Goal: Task Accomplishment & Management: Manage account settings

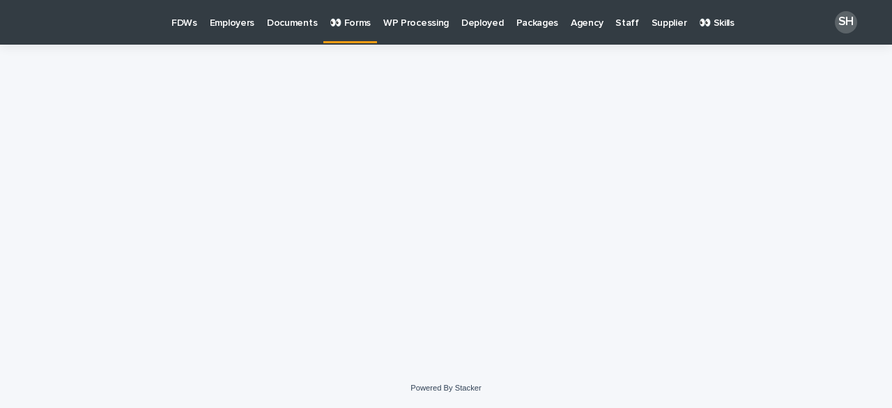
click at [183, 20] on p "FDWs" at bounding box center [184, 14] width 26 height 29
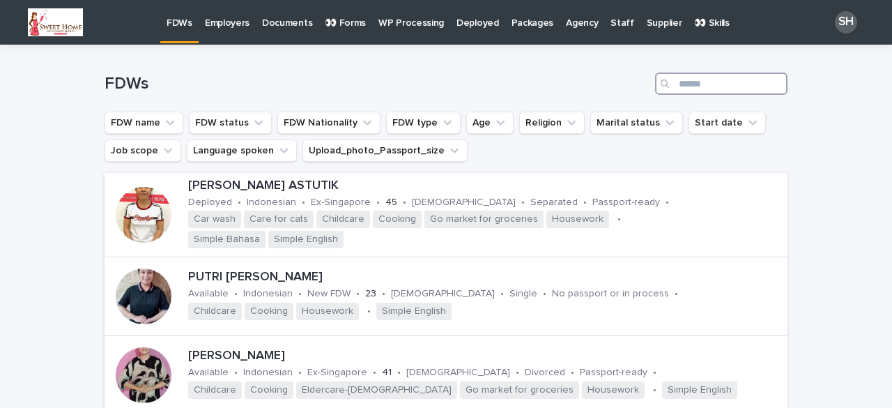
click at [701, 79] on input "Search" at bounding box center [721, 83] width 132 height 22
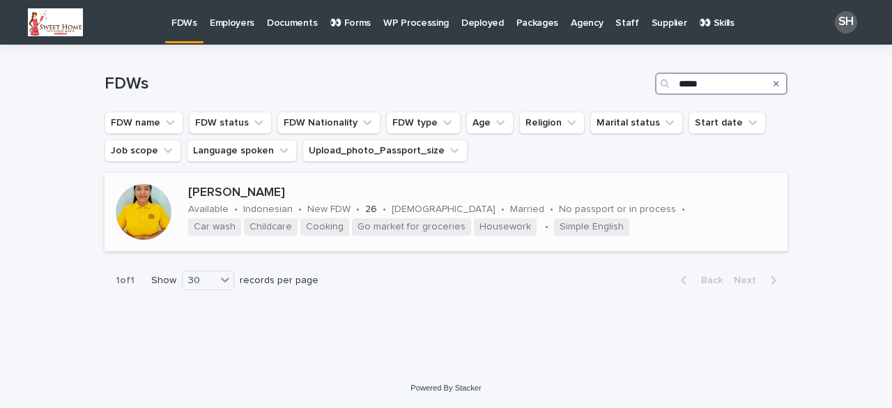
type input "*****"
click at [164, 217] on div at bounding box center [144, 212] width 56 height 56
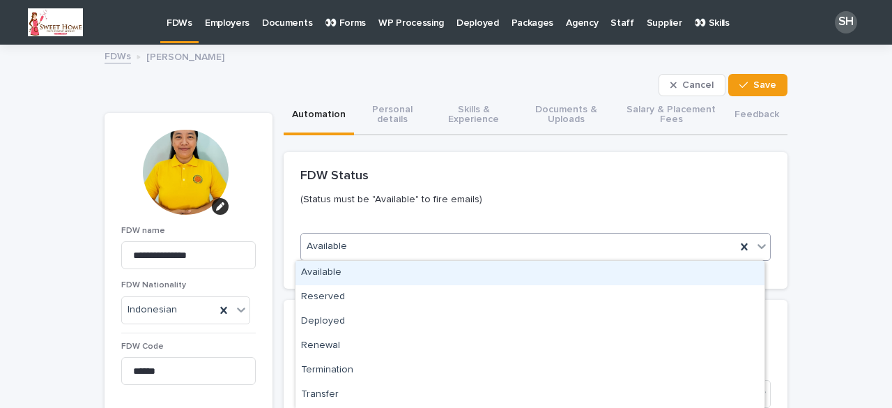
click at [404, 245] on div "Available" at bounding box center [518, 246] width 435 height 23
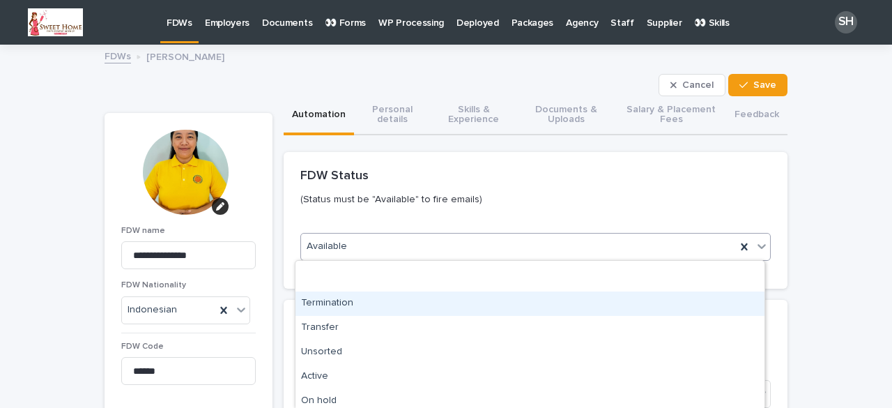
scroll to position [139, 0]
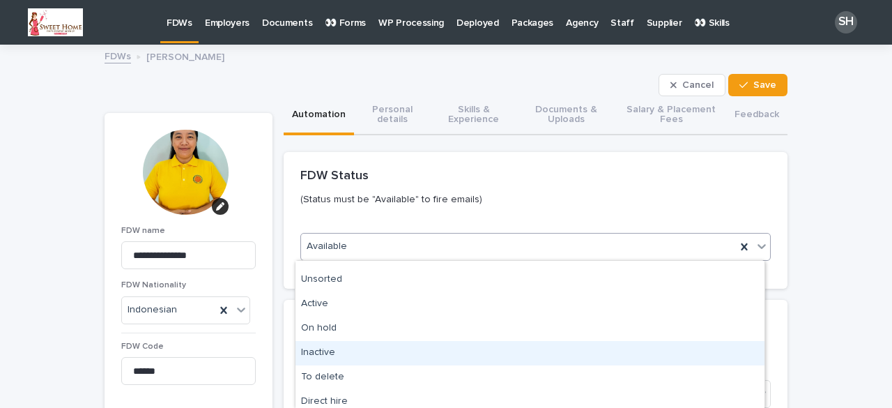
click at [353, 353] on div "Inactive" at bounding box center [530, 353] width 469 height 24
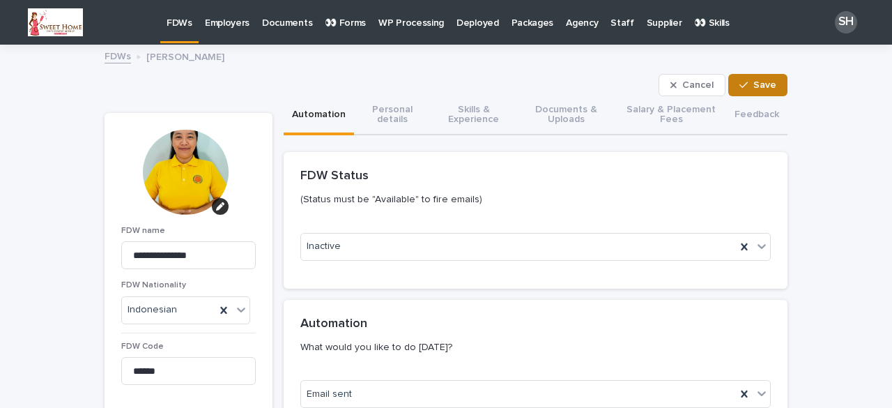
click at [754, 82] on span "Save" at bounding box center [764, 85] width 23 height 10
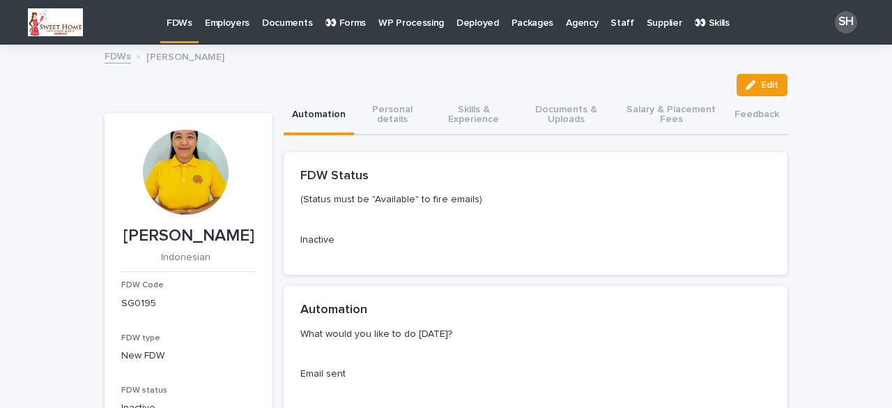
click at [174, 24] on p "FDWs" at bounding box center [180, 14] width 26 height 29
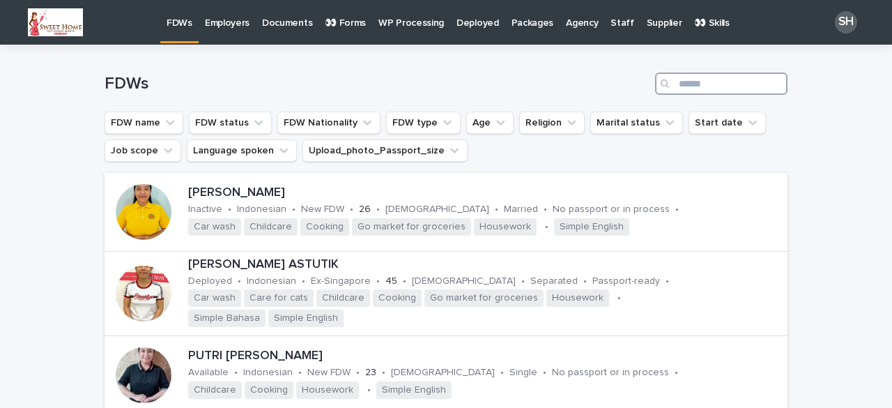
click at [708, 84] on input "Search" at bounding box center [721, 83] width 132 height 22
type input "******"
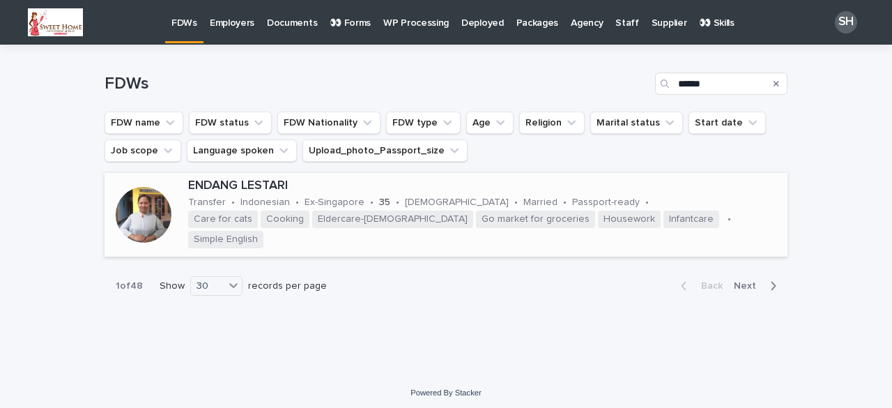
click at [146, 211] on div at bounding box center [144, 215] width 56 height 56
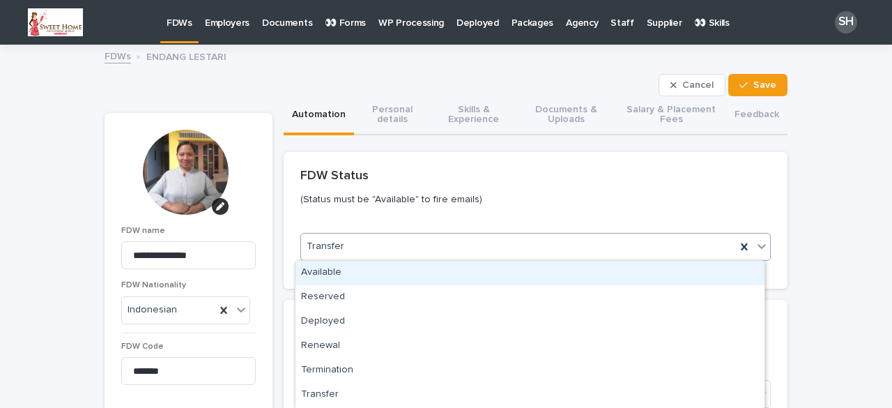
click at [475, 250] on div "Transfer" at bounding box center [518, 246] width 435 height 23
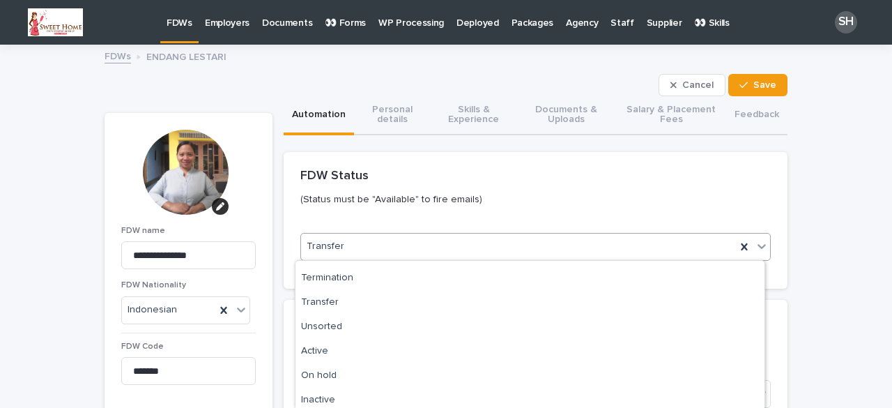
scroll to position [169, 0]
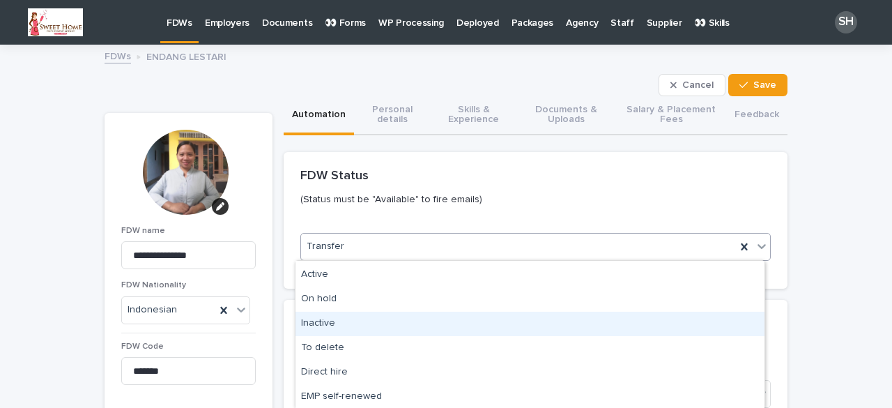
click at [346, 316] on div "Inactive" at bounding box center [530, 324] width 469 height 24
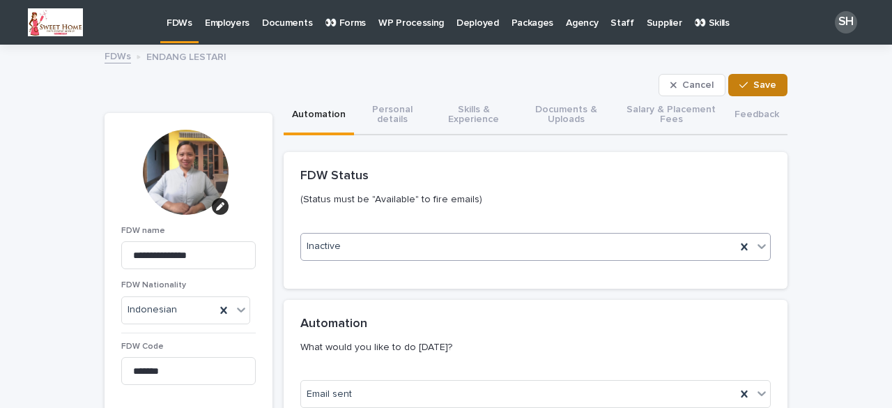
click at [747, 88] on div "button" at bounding box center [747, 85] width 14 height 10
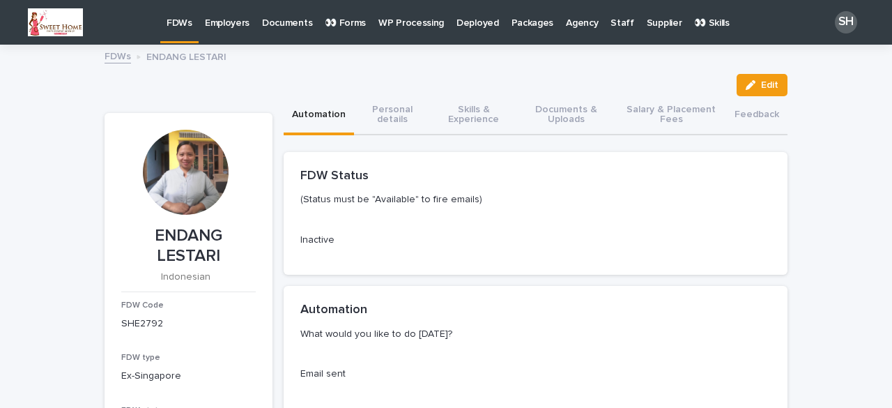
click at [181, 27] on p "FDWs" at bounding box center [180, 14] width 26 height 29
